Goal: Task Accomplishment & Management: Manage account settings

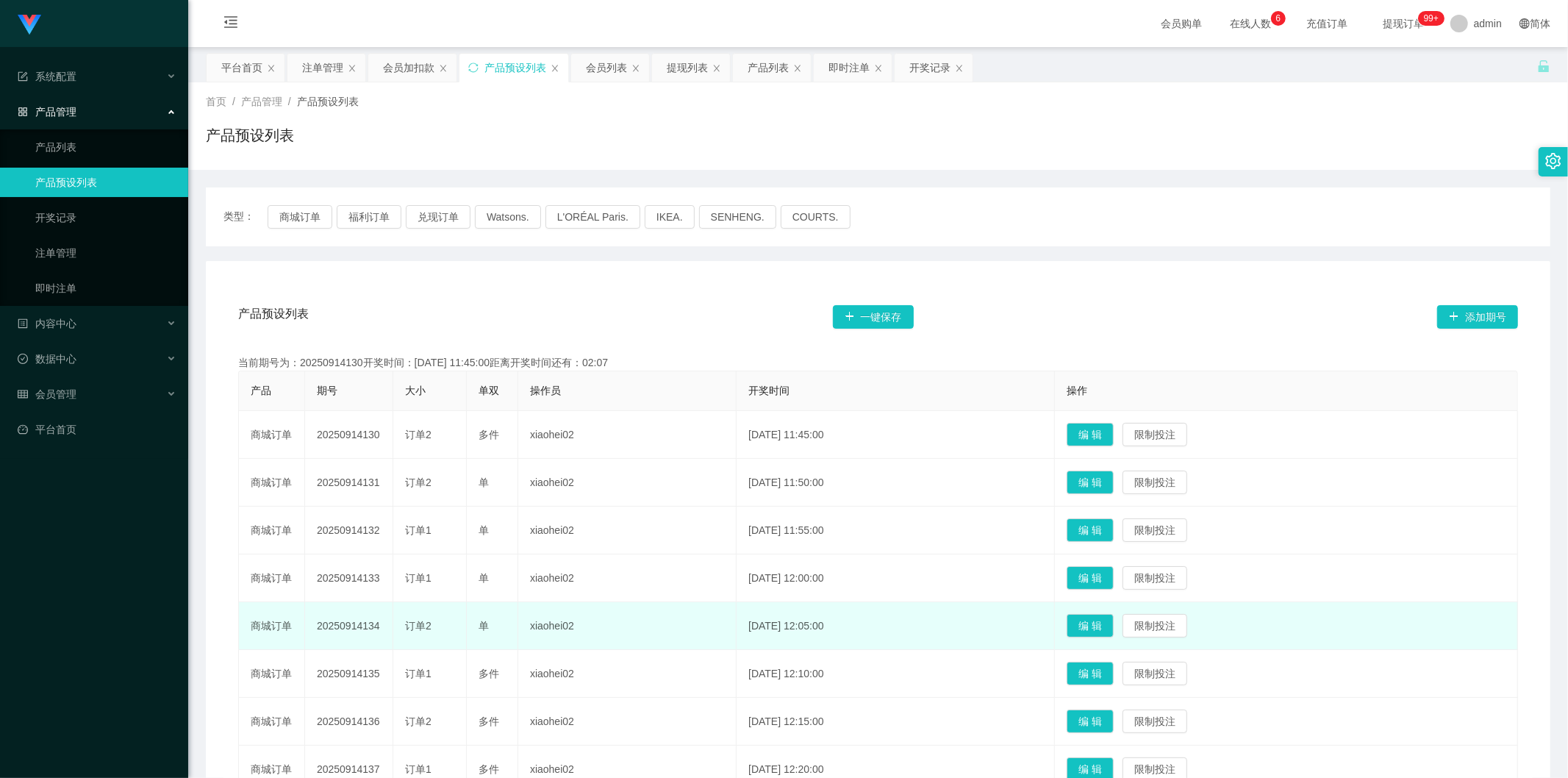
scroll to position [244, 0]
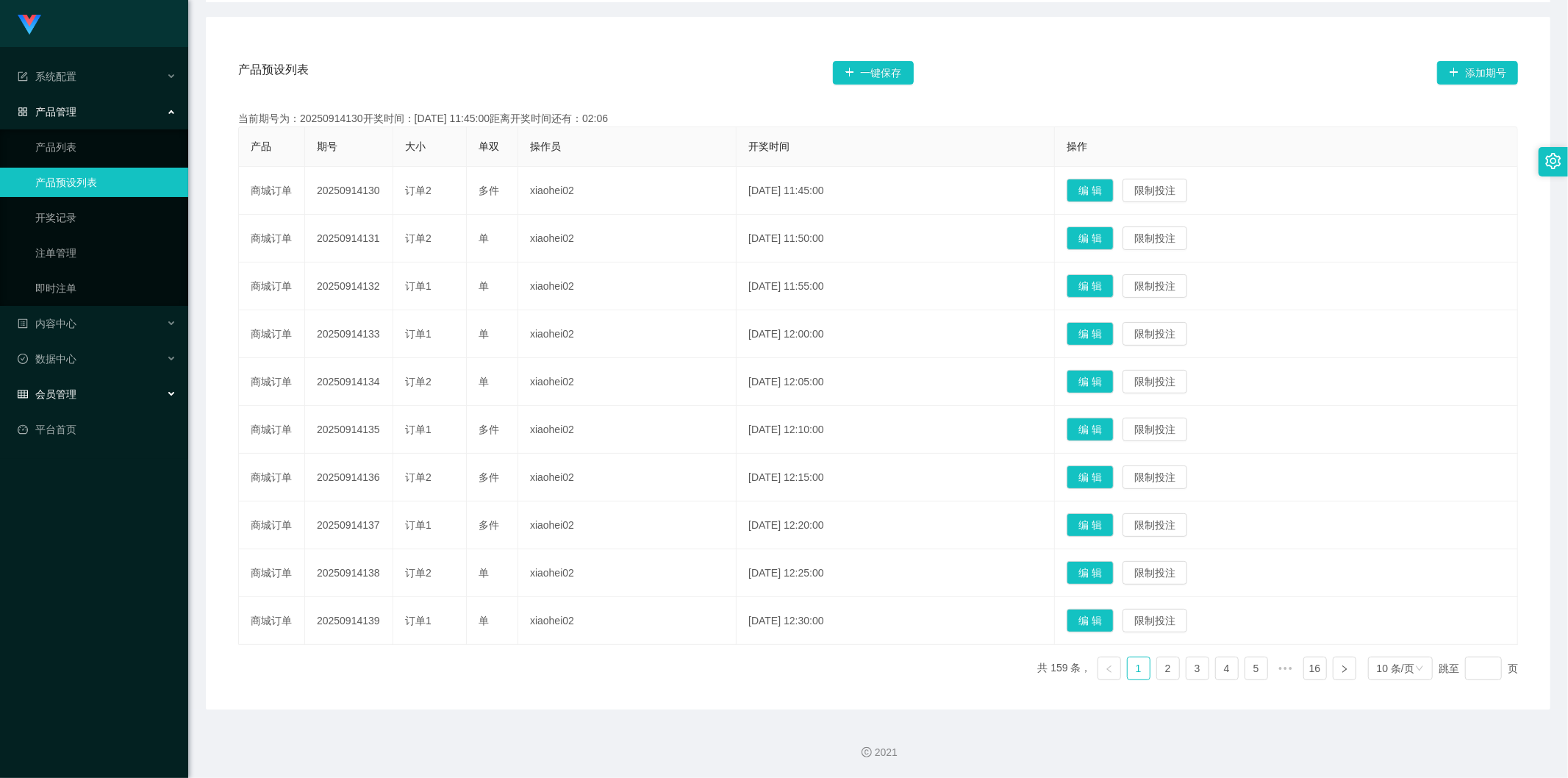
click at [90, 293] on div "会员管理" at bounding box center [94, 393] width 189 height 29
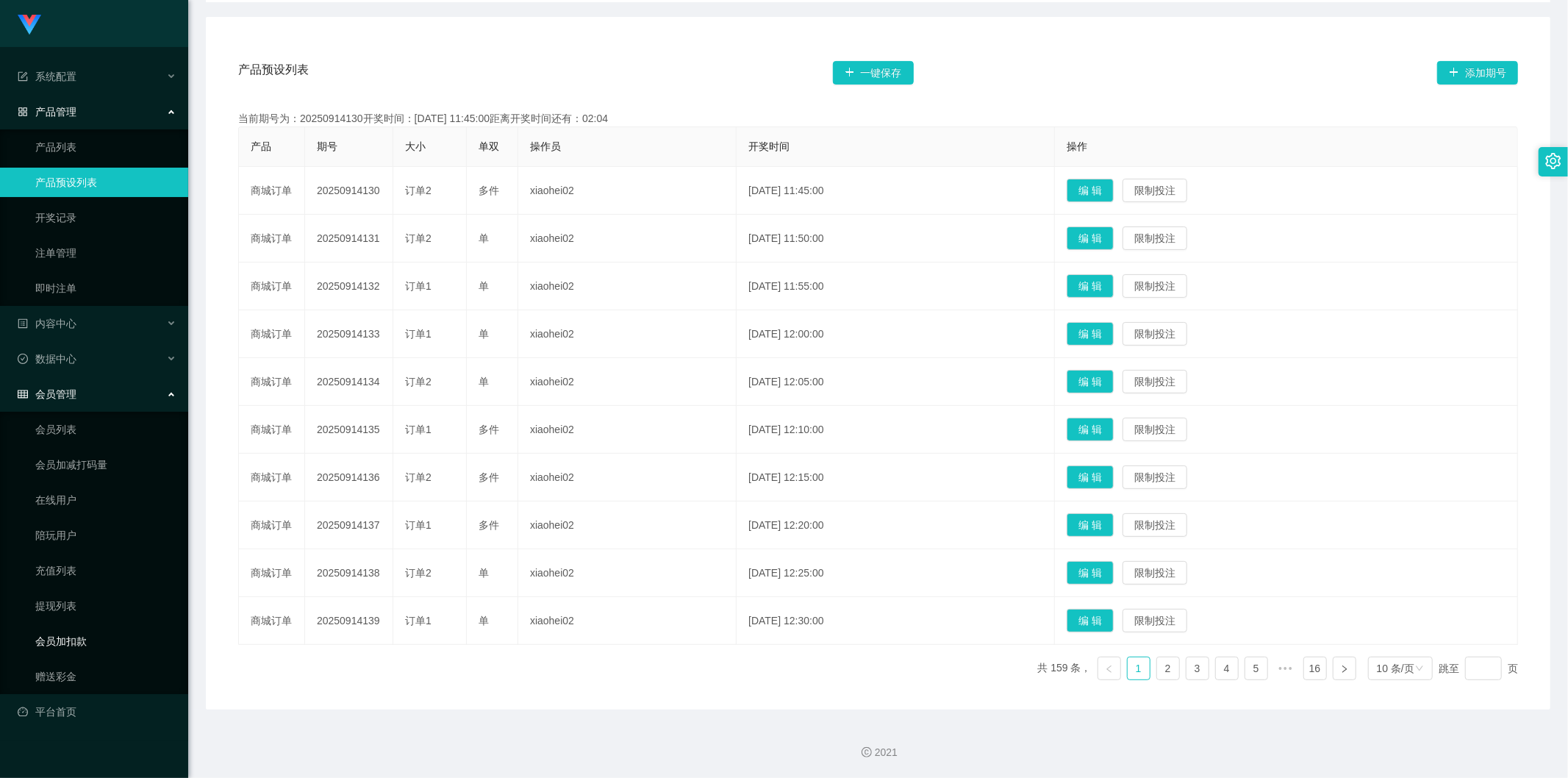
click at [116, 293] on link "会员加扣款" at bounding box center [106, 640] width 142 height 29
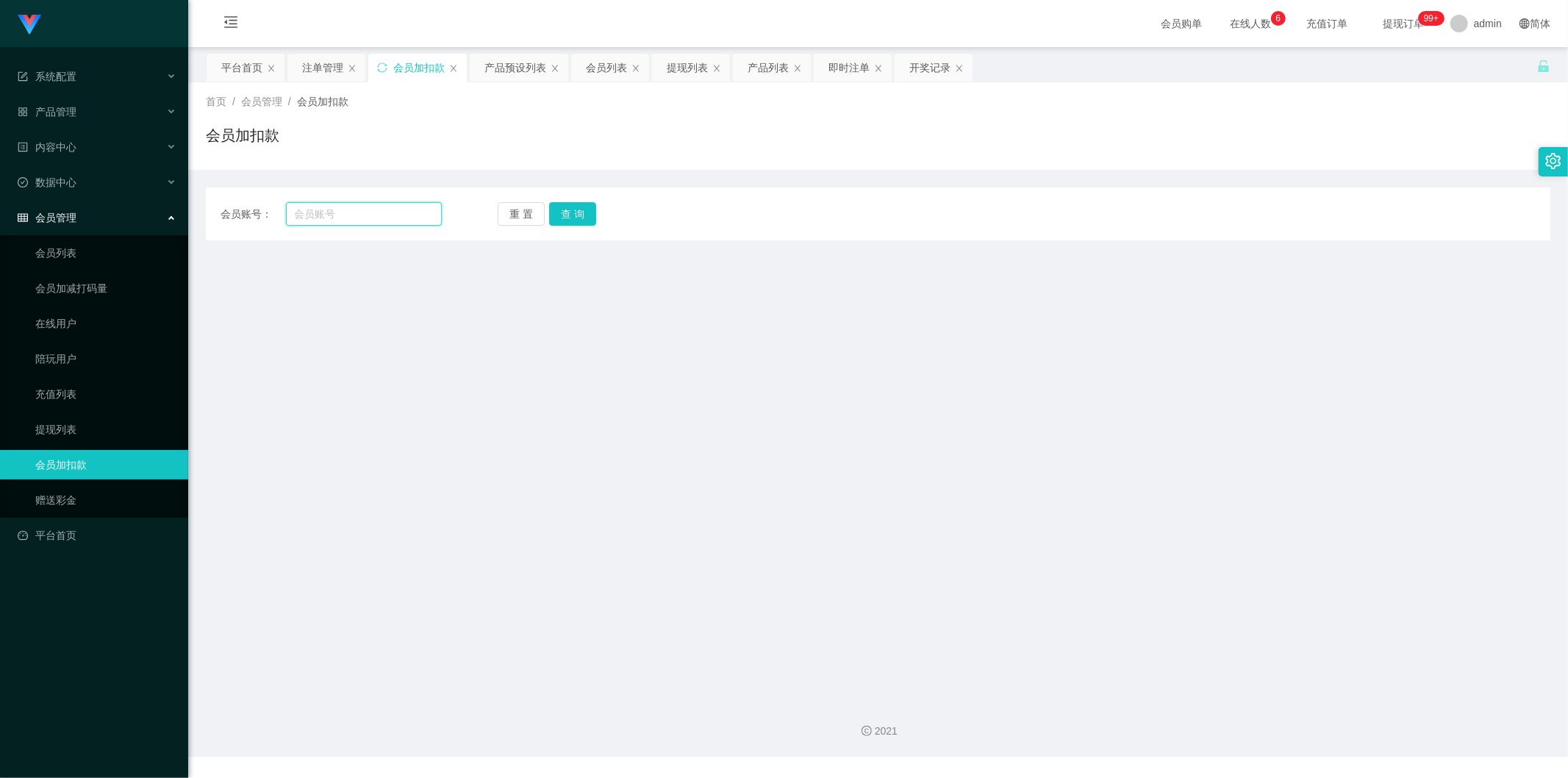
click at [343, 218] on input "text" at bounding box center [364, 213] width 157 height 24
paste input "Bear"
type input "Bear"
click at [587, 218] on button "查 询" at bounding box center [573, 213] width 47 height 24
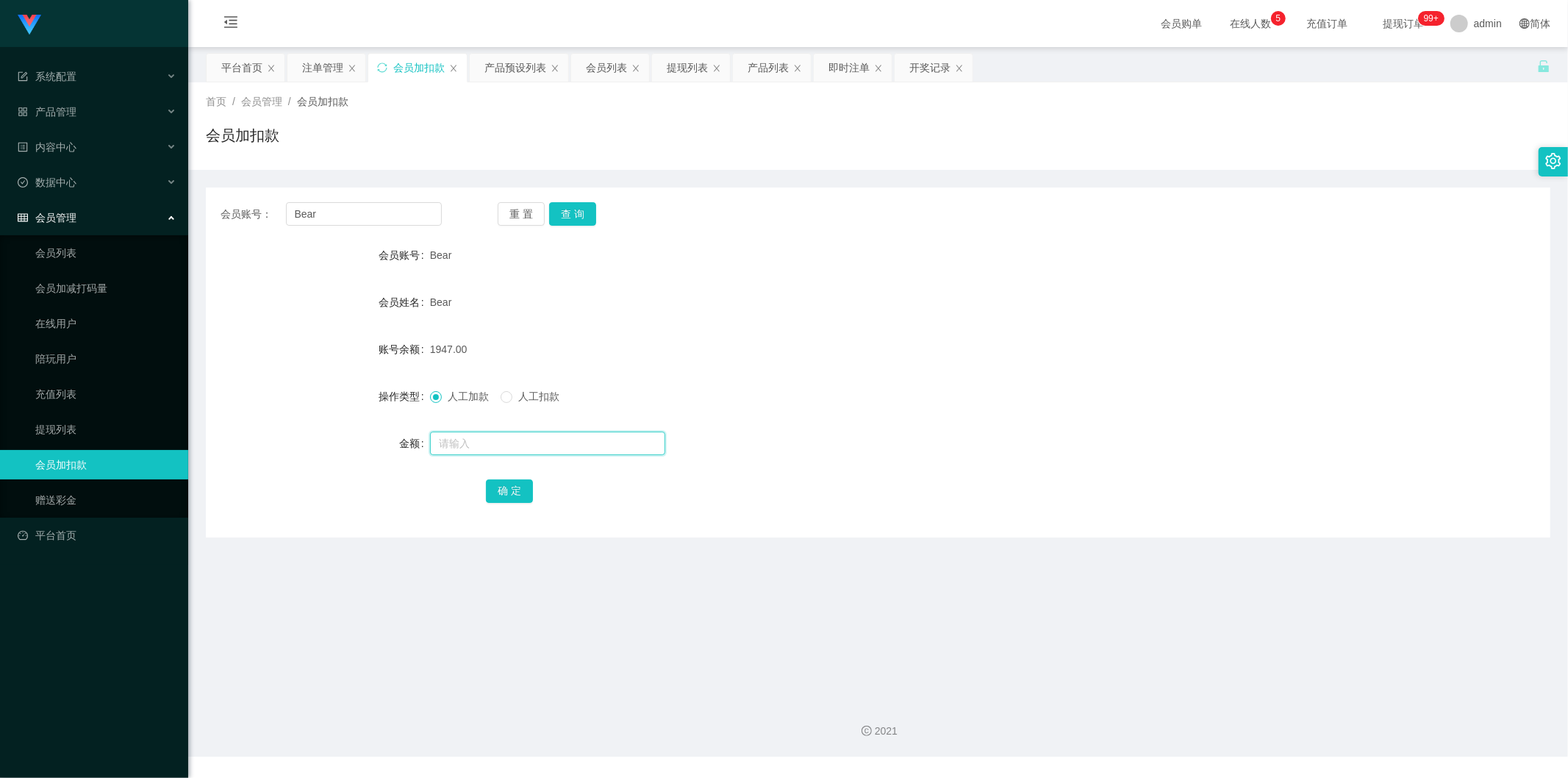
click at [502, 293] on input "text" at bounding box center [547, 442] width 235 height 24
type input "5"
type input "4000"
click at [496, 293] on button "确 定" at bounding box center [509, 490] width 47 height 24
click at [54, 213] on span "会员管理" at bounding box center [47, 217] width 58 height 11
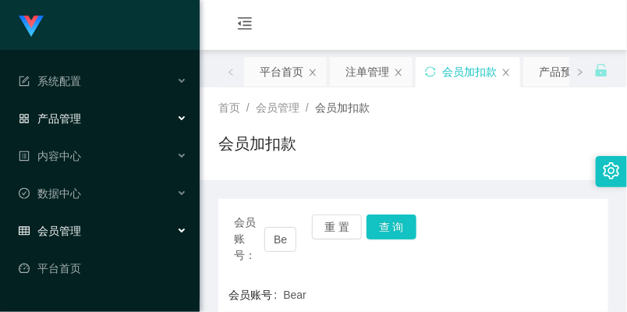
click at [103, 107] on div "产品管理" at bounding box center [100, 118] width 200 height 31
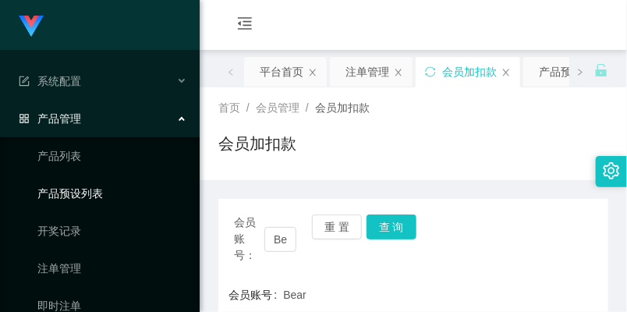
click at [108, 193] on link "产品预设列表" at bounding box center [112, 193] width 150 height 31
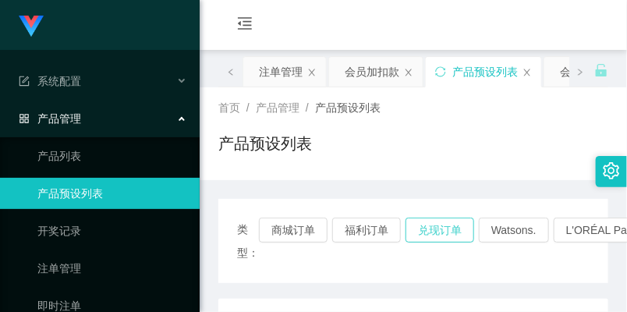
click at [433, 226] on button "兑现订单" at bounding box center [439, 229] width 69 height 25
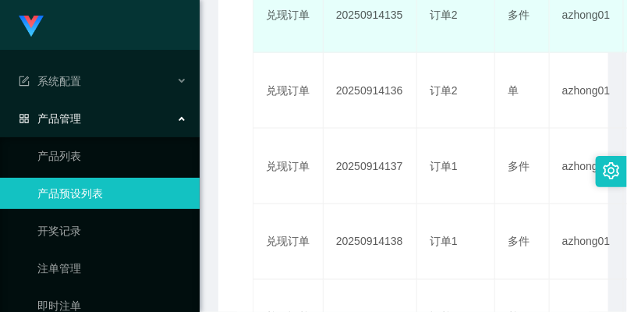
scroll to position [519, 0]
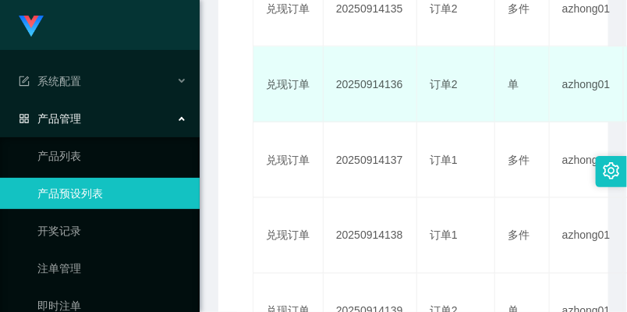
drag, startPoint x: 333, startPoint y: 82, endPoint x: 414, endPoint y: 81, distance: 81.1
click at [414, 81] on td "20250914136" at bounding box center [370, 85] width 94 height 76
copy td "20250914136"
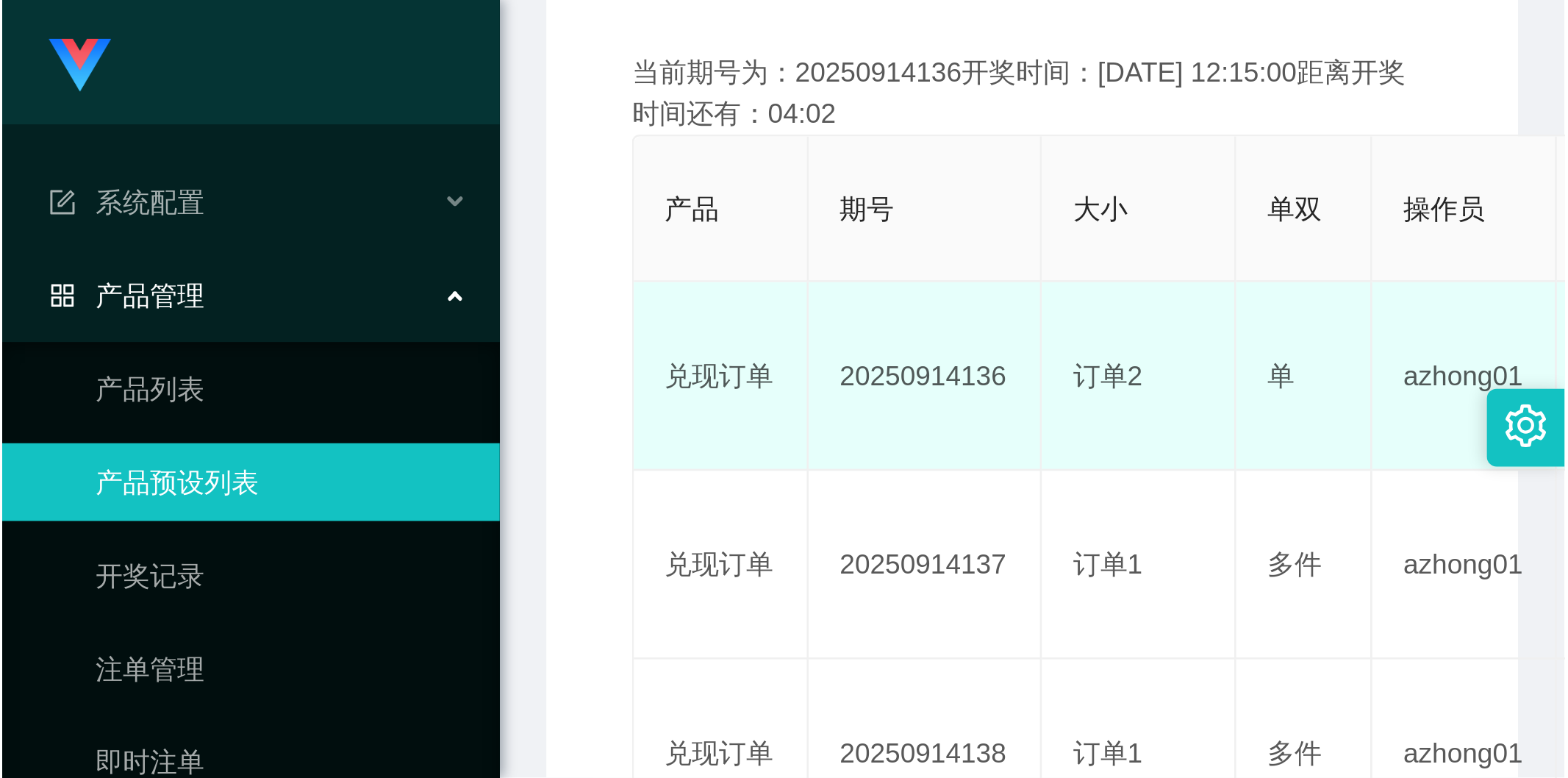
scroll to position [326, 0]
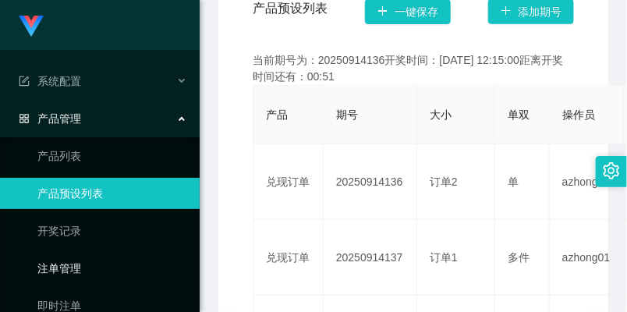
click at [123, 260] on link "注单管理" at bounding box center [112, 268] width 150 height 31
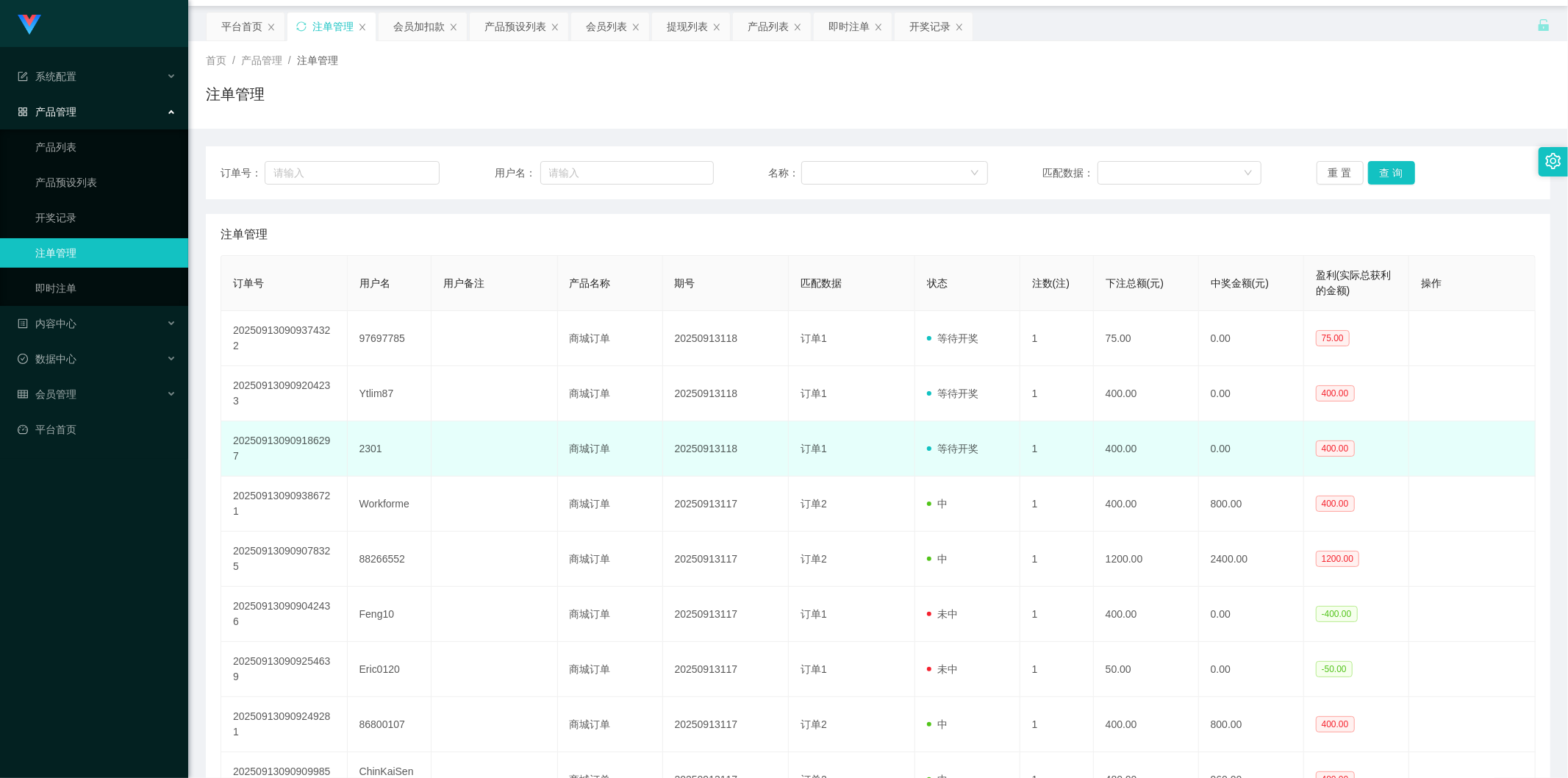
scroll to position [13, 0]
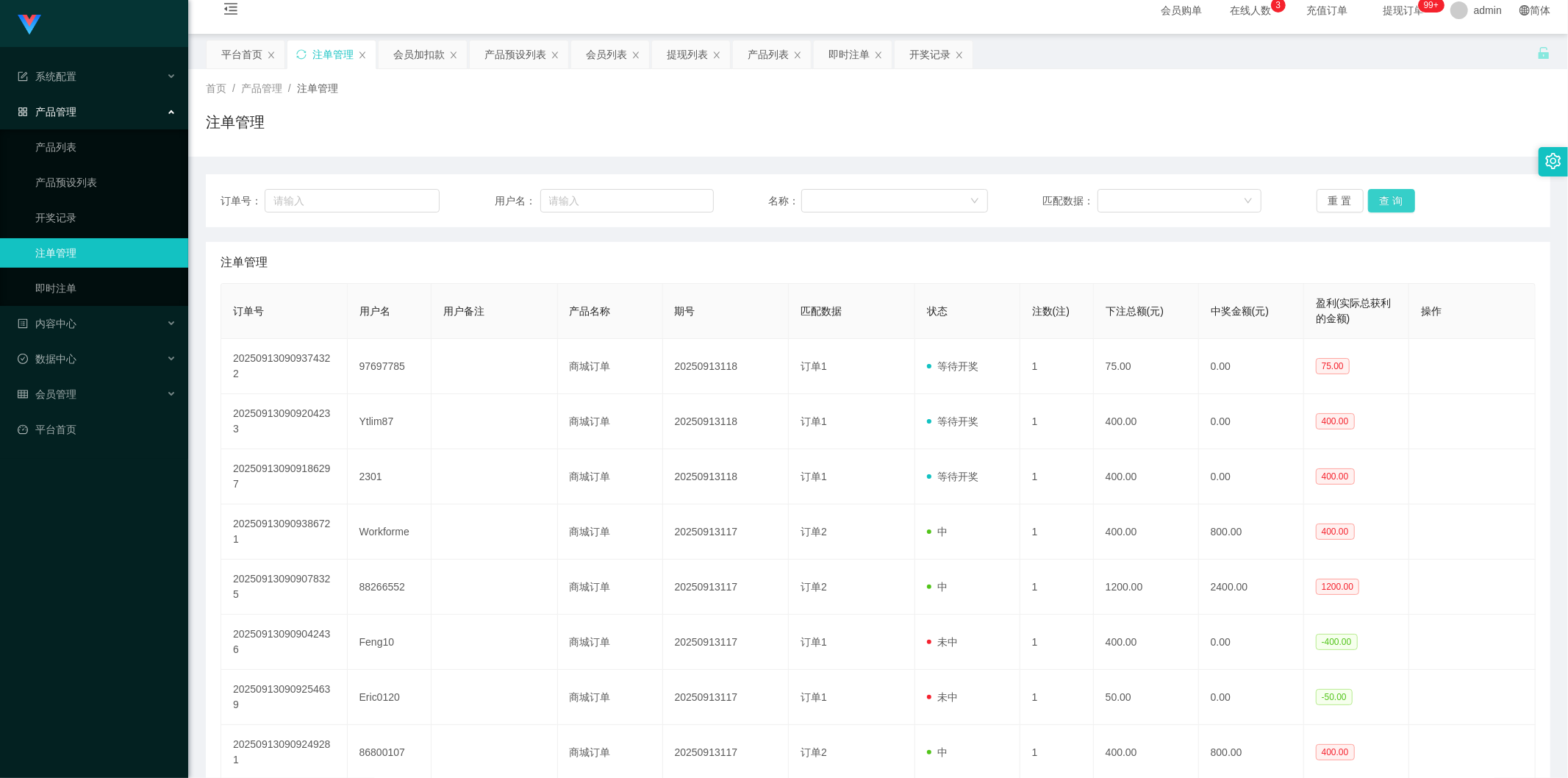
click at [591, 205] on button "查 询" at bounding box center [1392, 200] width 47 height 24
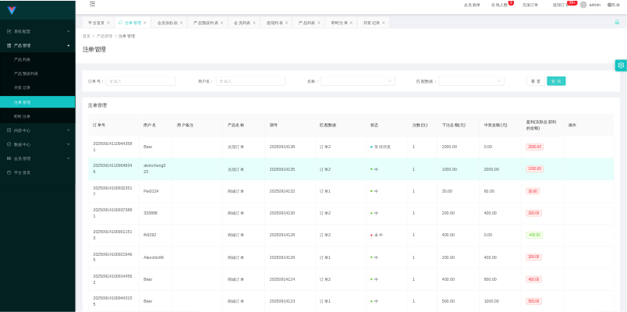
scroll to position [0, 0]
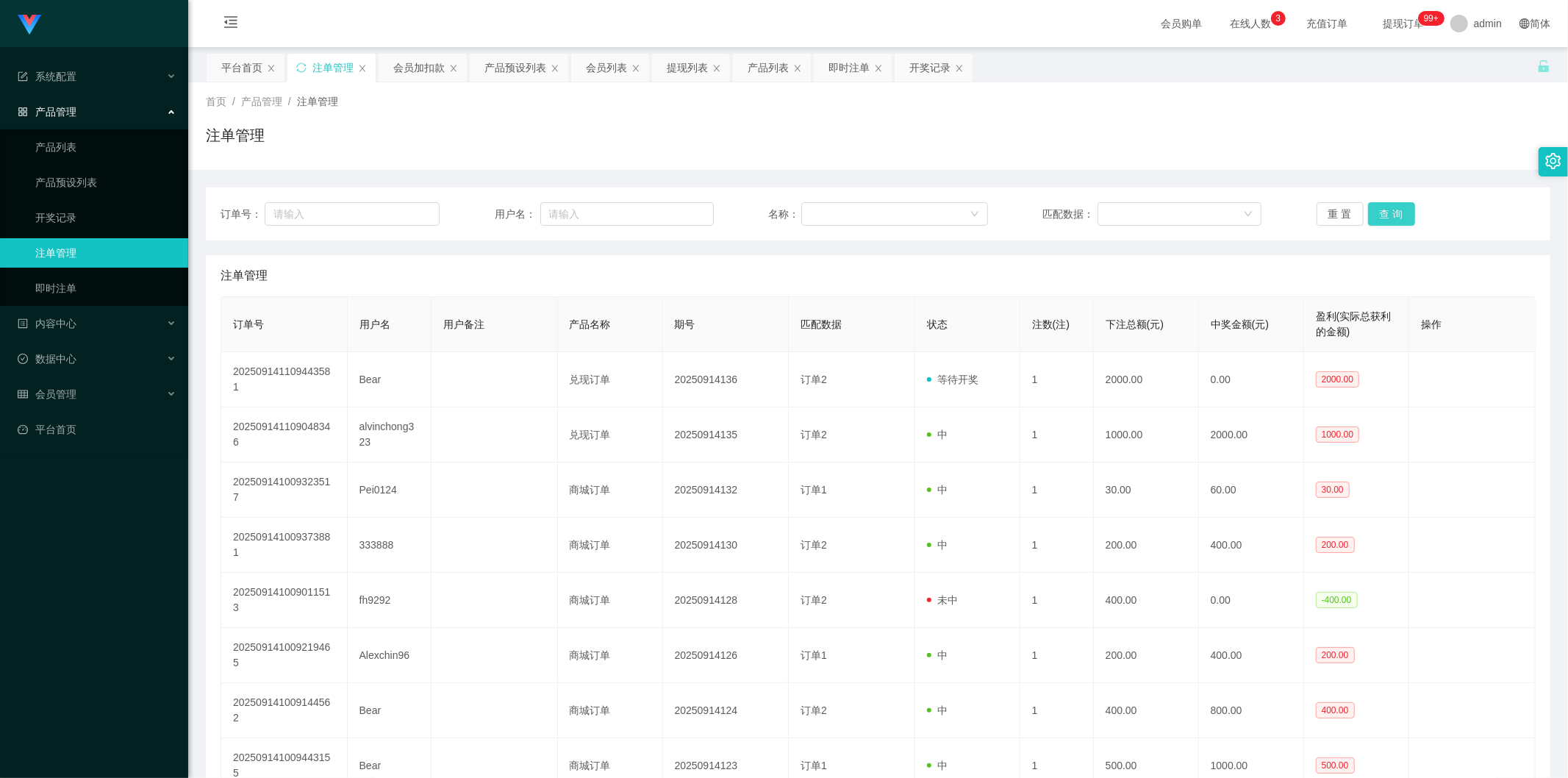
click at [591, 207] on button "查 询" at bounding box center [1392, 213] width 47 height 24
click at [591, 208] on button "查 询" at bounding box center [1392, 213] width 47 height 24
